Goal: Task Accomplishment & Management: Complete application form

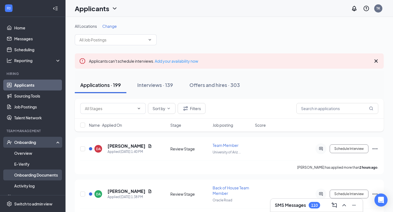
click at [27, 172] on link "Onboarding Documents" at bounding box center [37, 175] width 47 height 11
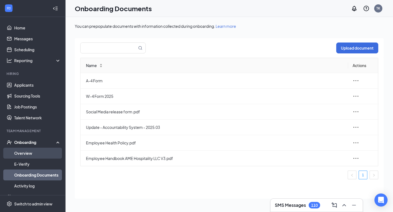
click at [33, 154] on link "Overview" at bounding box center [37, 153] width 47 height 11
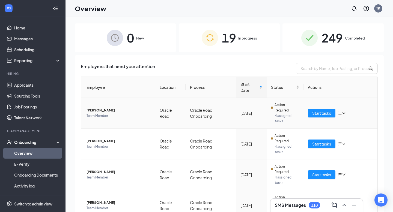
click at [221, 38] on div "19 In progress" at bounding box center [229, 37] width 101 height 29
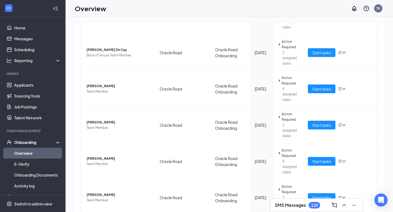
scroll to position [25, 0]
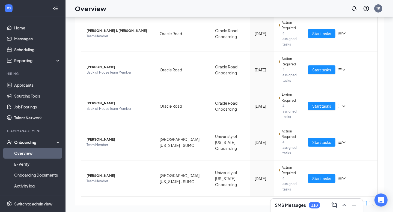
scroll to position [182, 0]
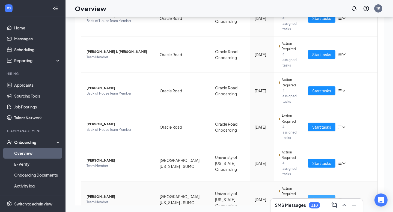
click at [316, 197] on span "Start tasks" at bounding box center [321, 200] width 19 height 6
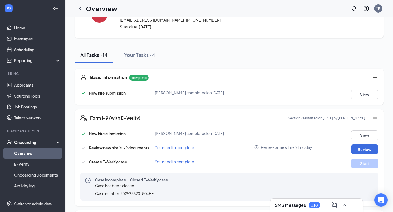
scroll to position [59, 0]
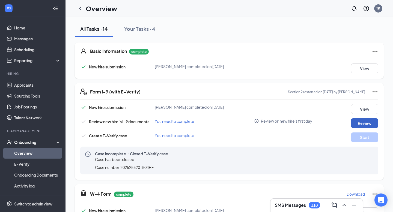
click at [355, 124] on button "Review" at bounding box center [364, 123] width 27 height 10
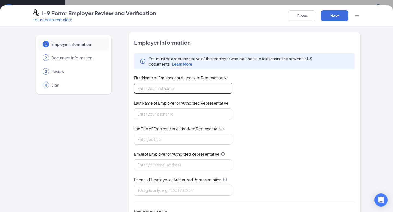
click at [176, 87] on input "First Name of Employer or Authorized Representative" at bounding box center [183, 88] width 98 height 11
type input "[PERSON_NAME]"
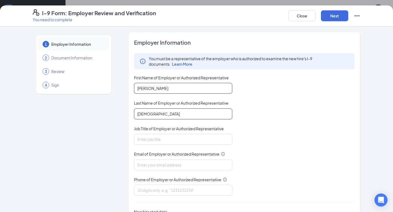
type input "[DEMOGRAPHIC_DATA]"
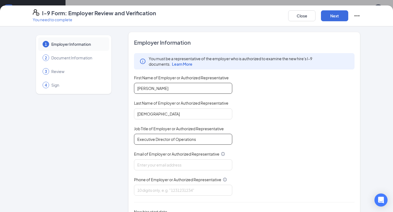
type input "Executive Director of Operations"
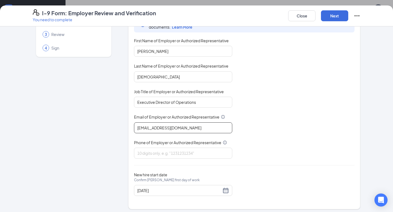
scroll to position [39, 0]
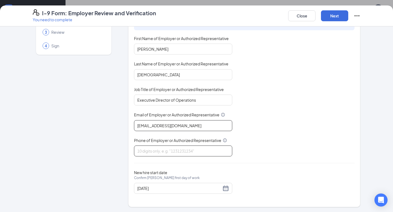
type input "[EMAIL_ADDRESS][DOMAIN_NAME]"
click at [152, 156] on input "Phone of Employer or Authorized Representative" at bounding box center [183, 151] width 98 height 11
type input "9092670697"
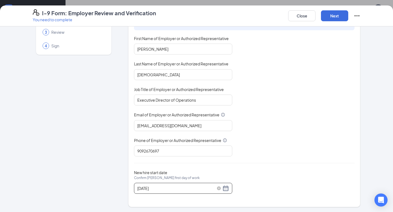
click at [225, 189] on div "[DATE]" at bounding box center [183, 188] width 92 height 7
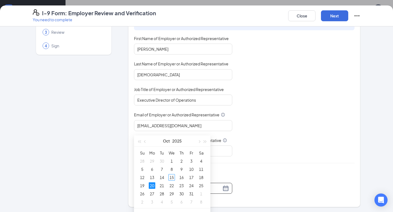
scroll to position [108, 0]
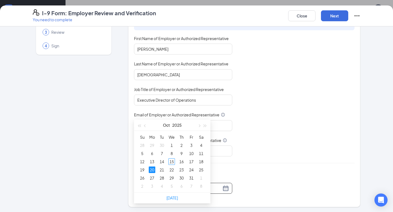
click at [242, 154] on div "You must be a representative of the employer who is authorized to examine the n…" at bounding box center [244, 85] width 221 height 143
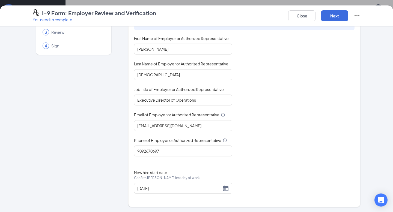
scroll to position [0, 0]
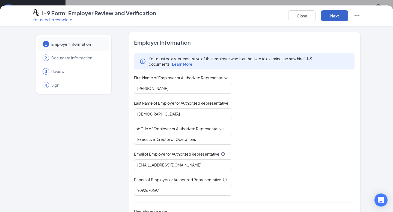
click at [330, 16] on button "Next" at bounding box center [334, 15] width 27 height 11
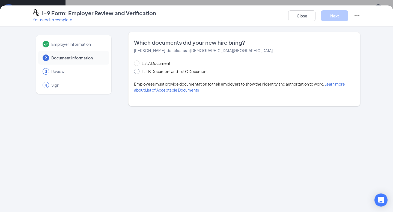
click at [139, 72] on span at bounding box center [136, 71] width 5 height 5
click at [138, 72] on input "List B Document and List C Document" at bounding box center [136, 71] width 4 height 4
radio input "true"
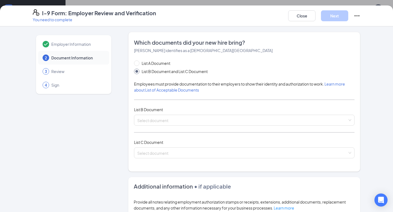
scroll to position [23, 0]
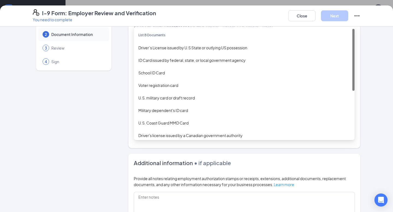
click at [169, 100] on div "Select document List B Documents Driver’s License issued by U.S State or outlyi…" at bounding box center [244, 96] width 221 height 11
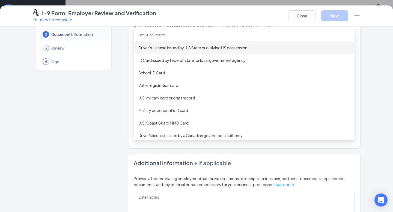
click at [180, 51] on div "Driver’s License issued by U.S State or outlying US possession" at bounding box center [244, 47] width 221 height 13
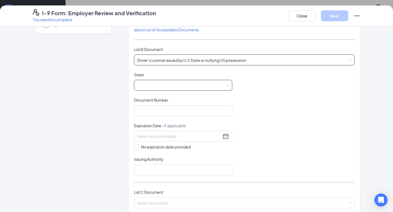
scroll to position [79, 0]
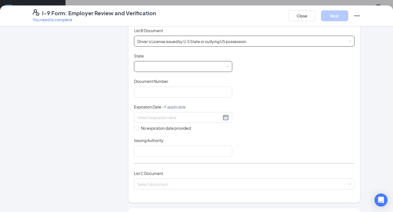
click at [158, 69] on span at bounding box center [183, 66] width 92 height 10
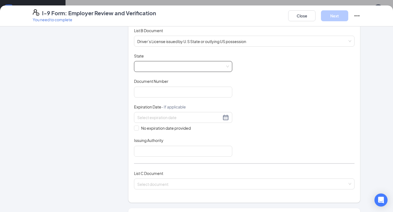
click at [156, 69] on span at bounding box center [183, 66] width 92 height 10
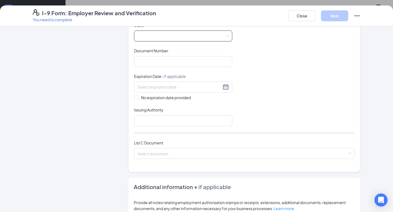
scroll to position [115, 0]
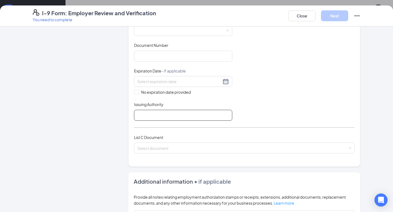
drag, startPoint x: 157, startPoint y: 111, endPoint x: 263, endPoint y: 77, distance: 111.8
click at [263, 77] on div "Document Title Driver’s License issued by U.S State or outlying US possession S…" at bounding box center [244, 69] width 221 height 104
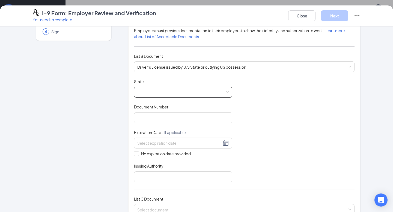
click at [206, 90] on span at bounding box center [183, 92] width 92 height 10
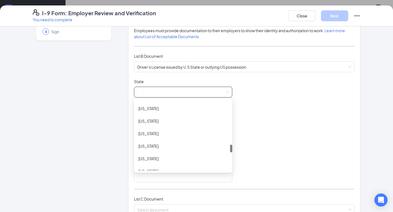
scroll to position [420, 0]
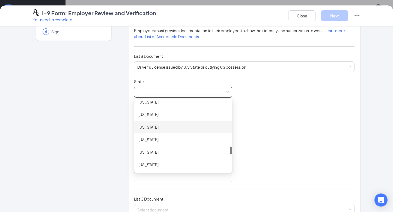
click at [172, 128] on div "[US_STATE]" at bounding box center [183, 127] width 90 height 6
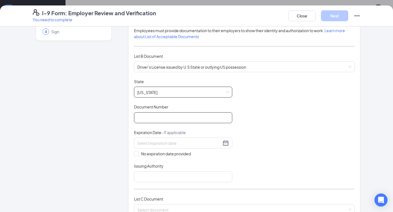
click at [160, 119] on input "Document Number" at bounding box center [183, 117] width 98 height 11
paste input "000037581466"
type input "000037581466"
click at [255, 109] on div "Document Title Driver’s License issued by U.S State or outlying US possession S…" at bounding box center [244, 131] width 221 height 104
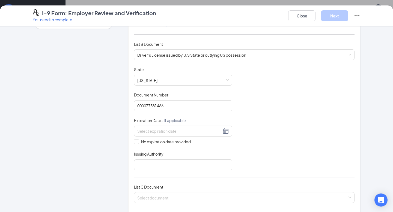
scroll to position [67, 0]
click at [227, 129] on div at bounding box center [183, 130] width 92 height 7
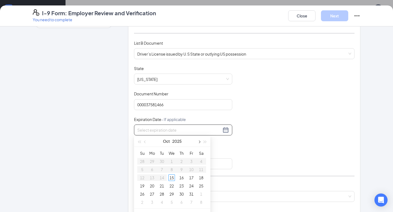
click at [201, 142] on button "button" at bounding box center [199, 141] width 6 height 11
click at [206, 141] on span "button" at bounding box center [205, 142] width 3 height 3
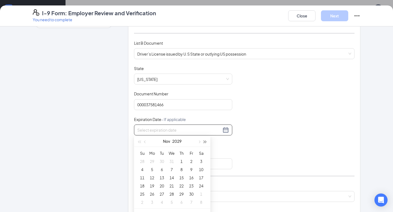
click at [206, 141] on span "button" at bounding box center [205, 142] width 3 height 3
click at [144, 142] on span "button" at bounding box center [145, 142] width 3 height 3
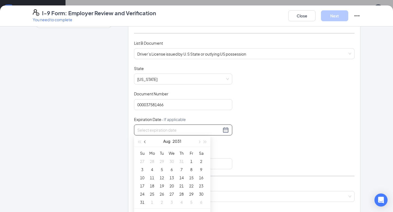
click at [144, 142] on span "button" at bounding box center [145, 142] width 3 height 3
type input "[DATE]"
click at [179, 161] on div "5" at bounding box center [181, 161] width 7 height 7
click at [262, 128] on div "Document Title Driver’s License issued by U.S State or outlying US possession S…" at bounding box center [244, 118] width 221 height 104
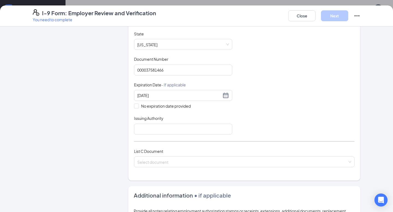
scroll to position [101, 0]
click at [162, 130] on input "Issuing Authority" at bounding box center [183, 129] width 98 height 11
type input "[US_STATE]"
click at [249, 101] on div "Document Title Driver’s License issued by U.S State or outlying US possession S…" at bounding box center [244, 84] width 221 height 104
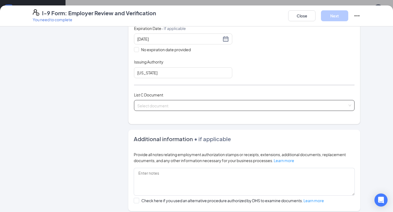
scroll to position [161, 0]
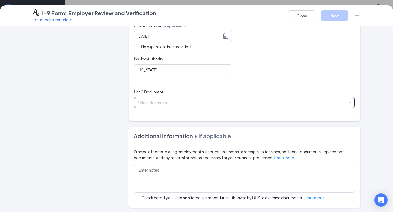
click at [183, 104] on div "Select document" at bounding box center [244, 102] width 221 height 11
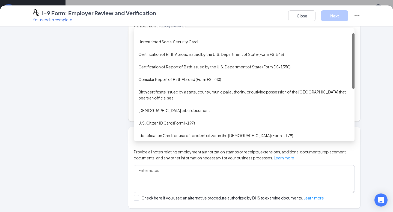
scroll to position [0, 0]
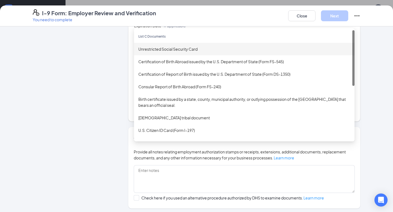
click at [174, 48] on div "Unrestricted Social Security Card" at bounding box center [244, 49] width 212 height 6
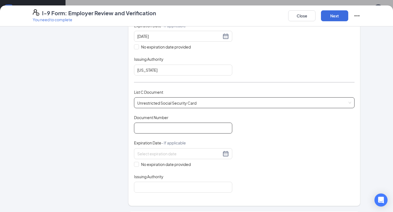
click at [169, 130] on input "Document Number" at bounding box center [183, 128] width 98 height 11
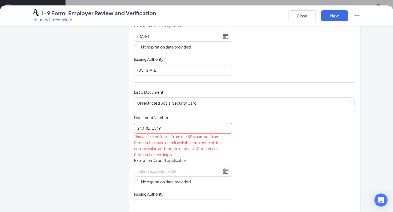
click at [248, 141] on div "Document Title Unrestricted Social Security Card Document Number 240-81-1549 Th…" at bounding box center [244, 163] width 221 height 96
click at [153, 128] on input "240-81-1549" at bounding box center [183, 128] width 98 height 11
click at [146, 128] on input "240-811549" at bounding box center [183, 128] width 98 height 11
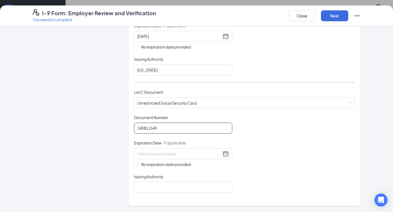
type input "240811549"
click at [280, 138] on div "Document Title Unrestricted Social Security Card Document Number 240811549 Expi…" at bounding box center [244, 154] width 221 height 78
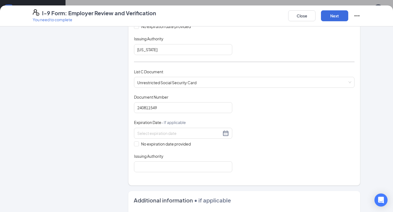
scroll to position [187, 0]
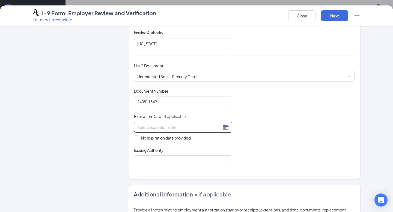
click at [228, 126] on div at bounding box center [183, 127] width 92 height 7
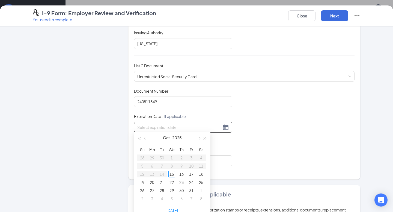
click at [252, 145] on div "Document Title Unrestricted Social Security Card Document Number 240811549 Expi…" at bounding box center [244, 127] width 221 height 78
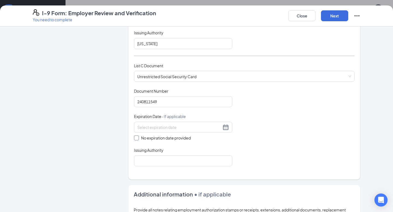
click at [136, 138] on span at bounding box center [136, 138] width 5 height 5
click at [136, 138] on input "No expiration date provided" at bounding box center [136, 138] width 4 height 4
checkbox input "true"
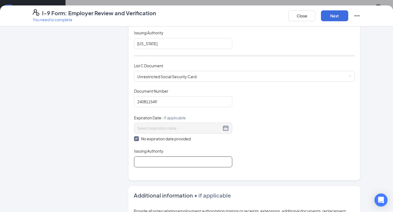
click at [177, 159] on input "Issuing Authority" at bounding box center [183, 162] width 98 height 11
type input "Social Security Administration"
click at [262, 133] on div "Document Title Unrestricted Social Security Card Document Number 240811549 Expi…" at bounding box center [244, 127] width 221 height 79
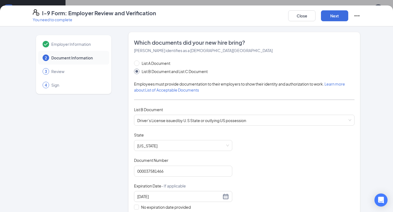
scroll to position [298, 0]
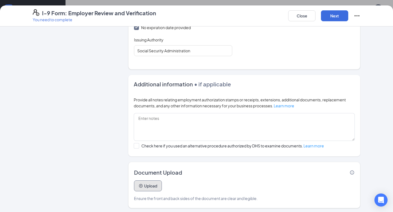
click at [146, 185] on button "Upload" at bounding box center [148, 186] width 28 height 11
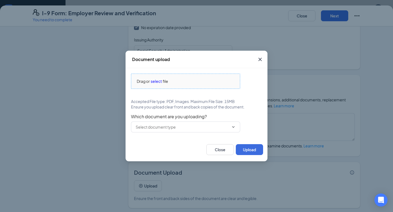
click at [158, 81] on span "select" at bounding box center [156, 81] width 11 height 6
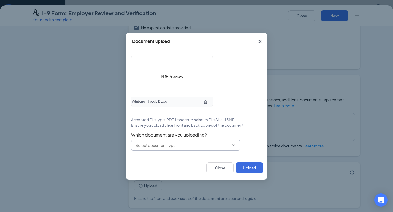
click at [183, 133] on div "Which document are you uploading?" at bounding box center [196, 141] width 131 height 19
click at [181, 149] on span at bounding box center [185, 145] width 109 height 11
click at [231, 143] on span at bounding box center [232, 145] width 5 height 4
click at [170, 146] on input "text" at bounding box center [182, 146] width 93 height 6
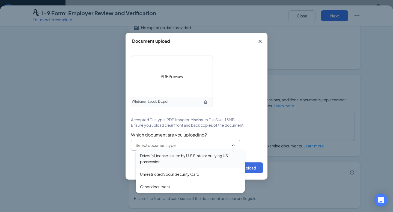
click at [165, 158] on div "Driver’s License issued by U.S State or outlying US possession" at bounding box center [190, 159] width 100 height 12
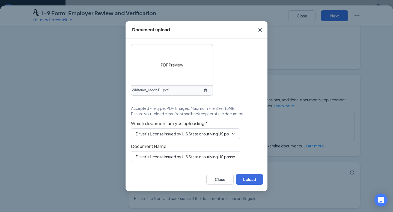
scroll to position [304, 0]
click at [255, 179] on button "Upload" at bounding box center [249, 179] width 27 height 11
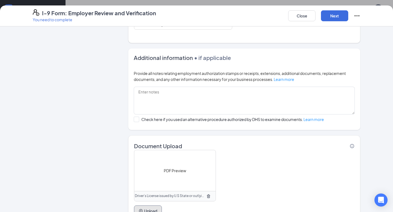
scroll to position [350, 0]
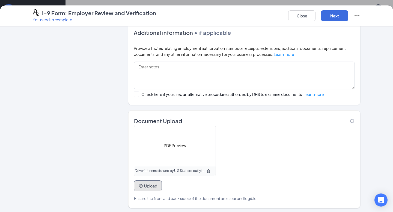
click at [141, 184] on icon "PlusCircle" at bounding box center [141, 186] width 4 height 4
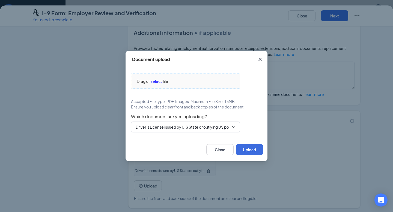
click at [154, 83] on span "select" at bounding box center [156, 81] width 11 height 6
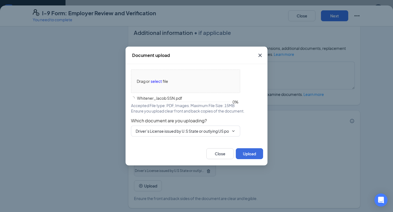
scroll to position [318, 0]
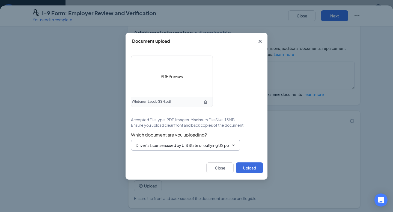
click at [215, 146] on input "Driver’s License issued by U.S State or outlying US possession" at bounding box center [182, 146] width 93 height 6
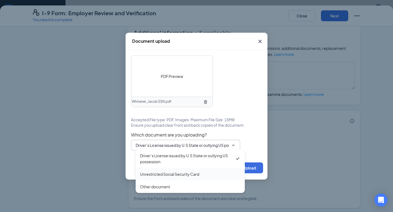
click at [170, 173] on div "Unrestricted Social Security Card" at bounding box center [169, 174] width 59 height 6
type input "Unrestricted Social Security Card"
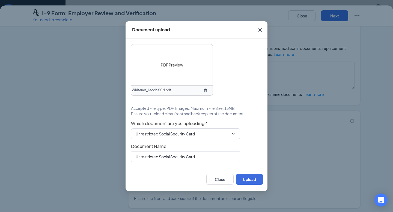
click at [251, 106] on div "PDF Preview Whitener_Jacob SSN.pdf Accepted File type: PDF, Images. Maximum Fil…" at bounding box center [196, 103] width 131 height 118
click at [250, 181] on button "Upload" at bounding box center [249, 179] width 27 height 11
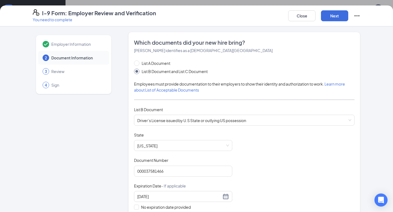
scroll to position [70, 0]
click at [327, 18] on button "Next" at bounding box center [334, 15] width 27 height 11
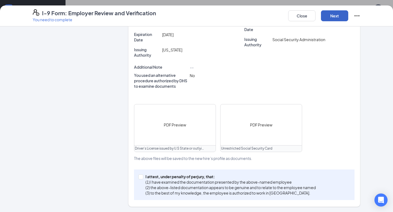
scroll to position [75, 0]
click at [142, 178] on span at bounding box center [140, 177] width 5 height 5
click at [142, 178] on input "I attest, under penalty of [PERSON_NAME], that: (1) I have examined the documen…" at bounding box center [140, 177] width 4 height 4
checkbox input "true"
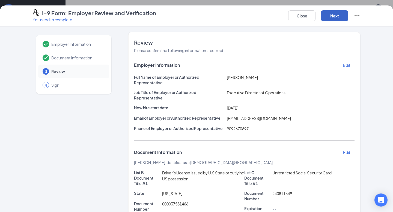
click at [331, 18] on button "Next" at bounding box center [334, 15] width 27 height 11
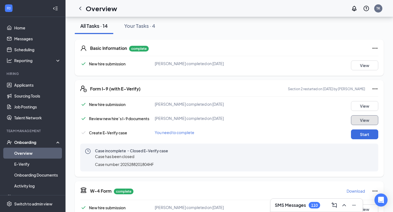
scroll to position [13, 0]
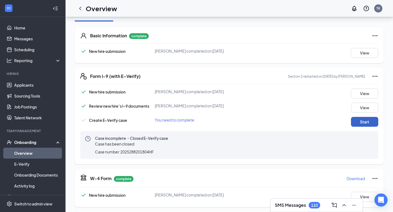
click at [357, 124] on button "Start" at bounding box center [364, 122] width 27 height 10
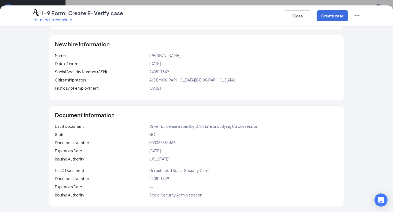
scroll to position [56, 0]
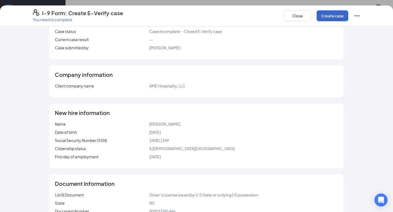
click at [328, 12] on button "Create case" at bounding box center [333, 15] width 32 height 11
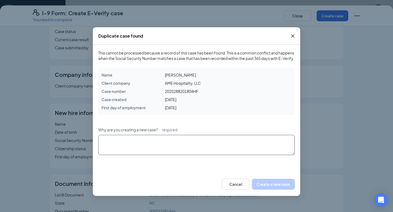
click at [111, 141] on textarea "Why are you creating a new case? ・required" at bounding box center [196, 145] width 197 height 20
type textarea "R"
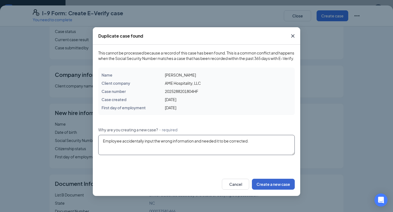
type textarea "Employee accidentally input the wrong information and needed it to be corrected."
click at [281, 188] on button "Create a new case" at bounding box center [273, 184] width 43 height 11
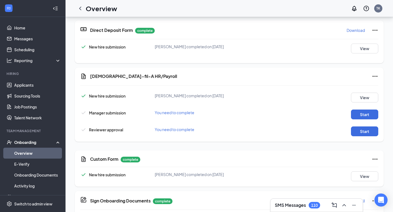
scroll to position [188, 0]
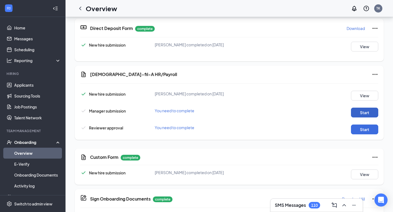
click at [364, 117] on button "Start" at bounding box center [364, 113] width 27 height 10
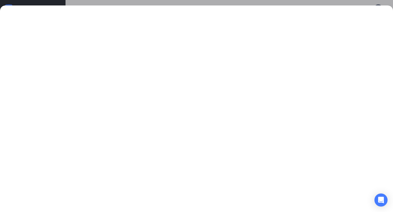
scroll to position [229, 0]
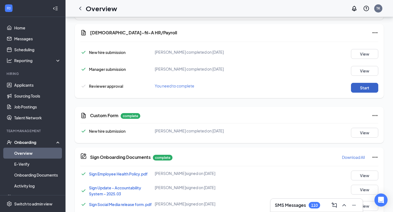
click at [352, 87] on button "Start" at bounding box center [364, 88] width 27 height 10
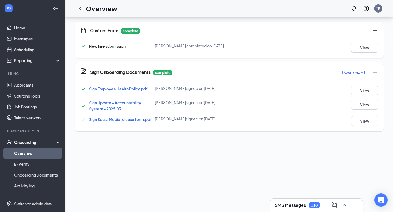
scroll to position [93, 0]
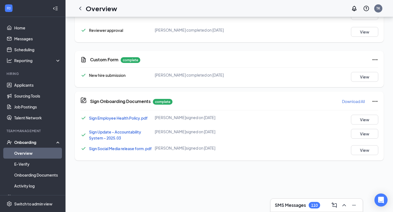
scroll to position [58, 0]
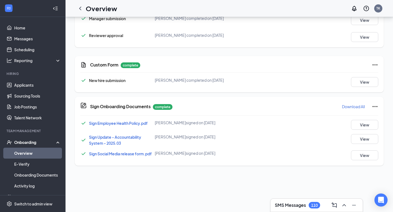
click at [45, 155] on link "Overview" at bounding box center [37, 153] width 47 height 11
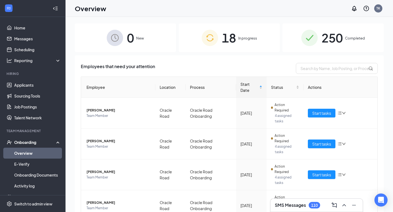
click at [319, 41] on div "250 Completed" at bounding box center [333, 37] width 101 height 29
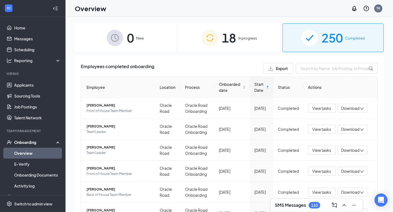
click at [99, 87] on th "Employee" at bounding box center [118, 87] width 74 height 21
click at [263, 85] on span "Start Date" at bounding box center [259, 87] width 11 height 12
